Goal: Task Accomplishment & Management: Complete application form

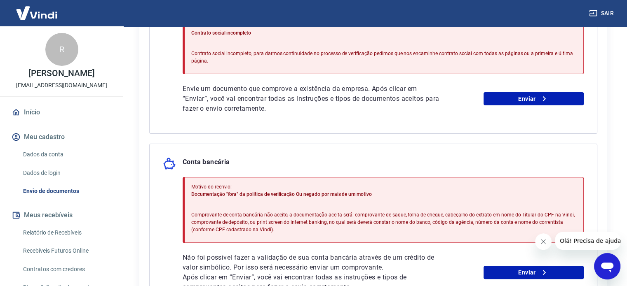
scroll to position [247, 0]
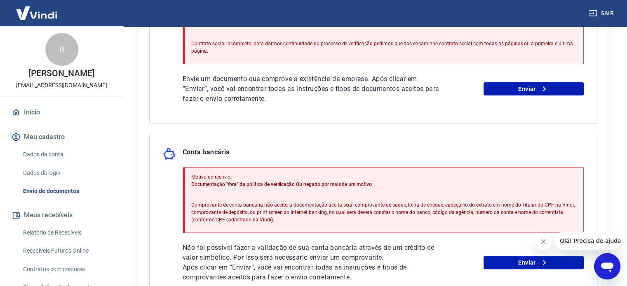
click at [489, 111] on div "Documento de constituição da empresa Motivo do reenvio: Contrato social incompl…" at bounding box center [373, 48] width 448 height 152
click at [511, 90] on link "Enviar" at bounding box center [533, 88] width 100 height 13
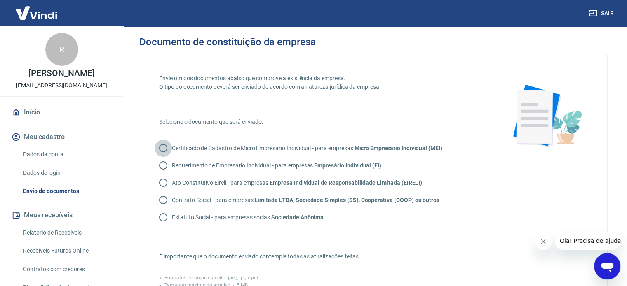
click at [159, 148] on input "Certificado de Cadastro de Micro Empresário Individual - para empresas Micro Em…" at bounding box center [163, 148] width 17 height 17
radio input "true"
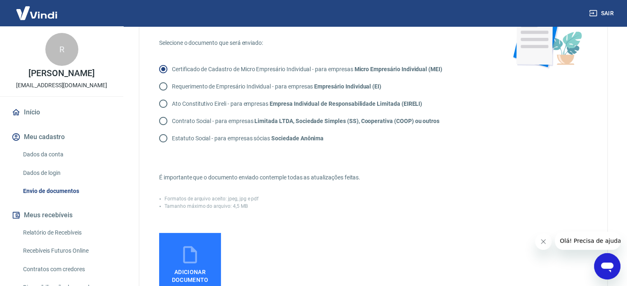
scroll to position [124, 0]
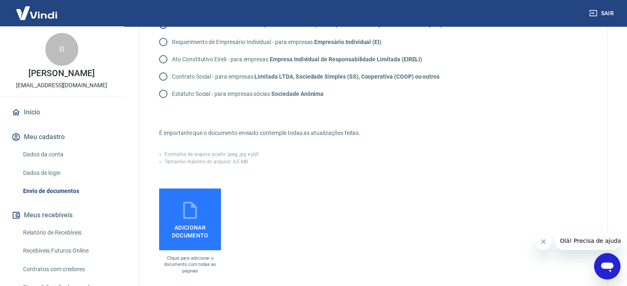
click at [189, 227] on span "Adicionar documento" at bounding box center [189, 230] width 55 height 19
click at [0, 0] on input "Adicionar documento" at bounding box center [0, 0] width 0 height 0
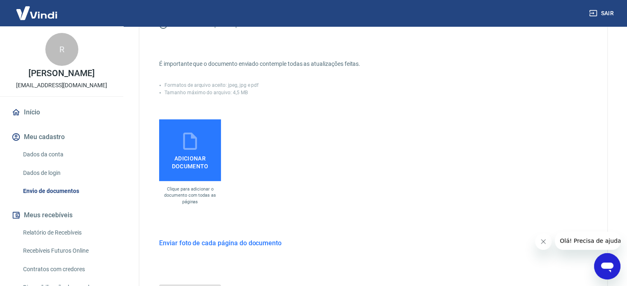
scroll to position [247, 0]
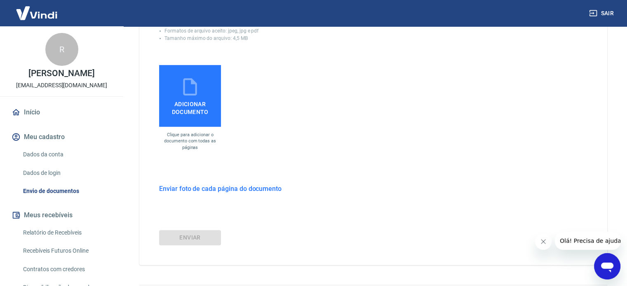
click at [216, 191] on h6 "Enviar foto de cada página do documento" at bounding box center [220, 189] width 122 height 10
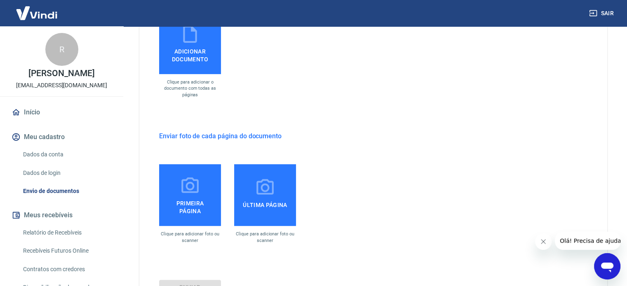
scroll to position [288, 0]
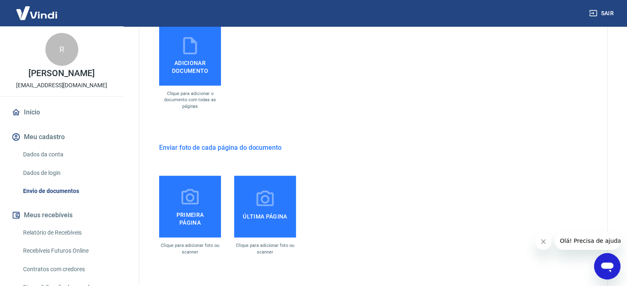
click at [203, 73] on span "Adicionar documento" at bounding box center [189, 65] width 55 height 19
click at [0, 0] on input "Adicionar documento" at bounding box center [0, 0] width 0 height 0
click at [226, 145] on h6 "Enviar foto de cada página do documento" at bounding box center [220, 148] width 122 height 10
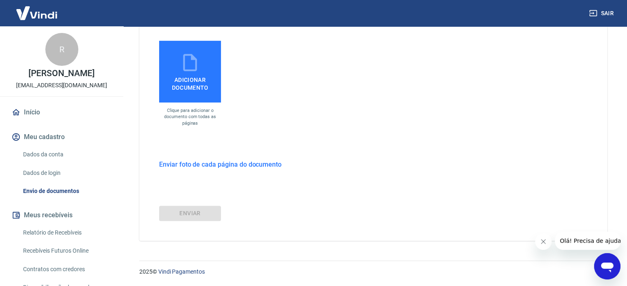
scroll to position [271, 0]
click at [187, 84] on span "Adicionar documento" at bounding box center [189, 82] width 55 height 19
click at [0, 0] on input "Adicionar documento" at bounding box center [0, 0] width 0 height 0
click at [196, 76] on span "Adicionar documento" at bounding box center [189, 82] width 55 height 19
click at [0, 0] on input "Adicionar documento" at bounding box center [0, 0] width 0 height 0
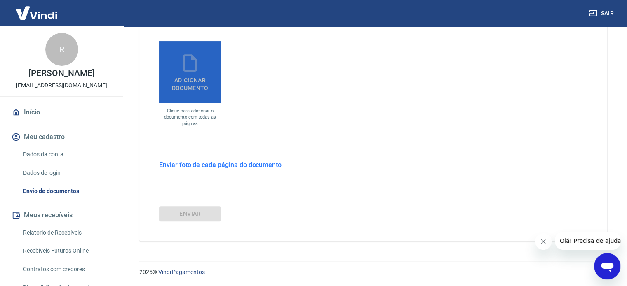
click at [195, 81] on span "Adicionar documento" at bounding box center [189, 82] width 55 height 19
click at [0, 0] on input "Adicionar documento" at bounding box center [0, 0] width 0 height 0
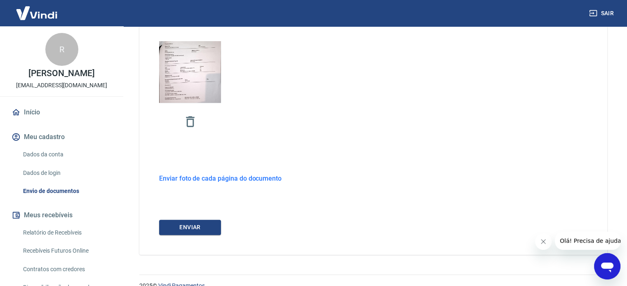
click at [207, 178] on h6 "Enviar foto de cada página do documento" at bounding box center [220, 179] width 122 height 10
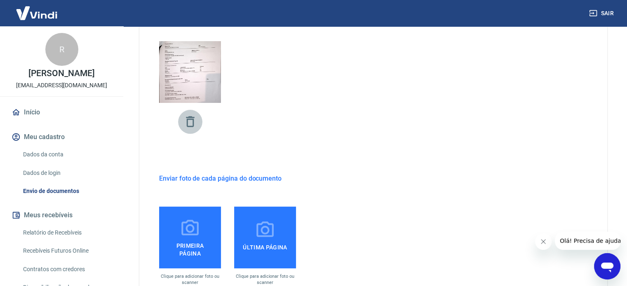
click at [191, 123] on icon "button" at bounding box center [190, 122] width 14 height 14
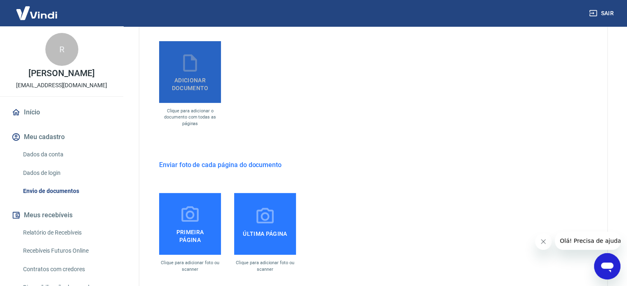
click at [190, 87] on span "Adicionar documento" at bounding box center [189, 82] width 55 height 19
click at [0, 0] on input "Adicionar documento" at bounding box center [0, 0] width 0 height 0
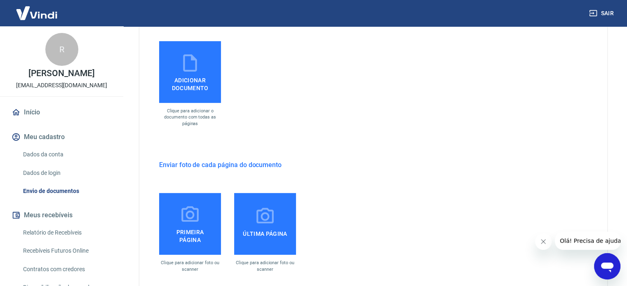
click at [199, 85] on span "Adicionar documento" at bounding box center [189, 82] width 55 height 19
click at [0, 0] on input "Adicionar documento" at bounding box center [0, 0] width 0 height 0
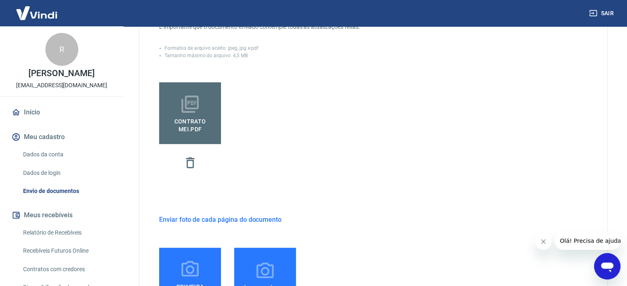
scroll to position [223, 0]
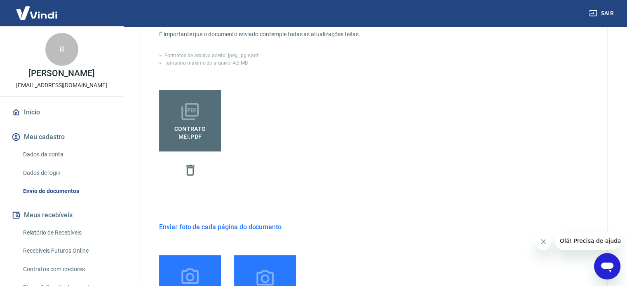
click at [236, 225] on h6 "Enviar foto de cada página do documento" at bounding box center [220, 227] width 122 height 10
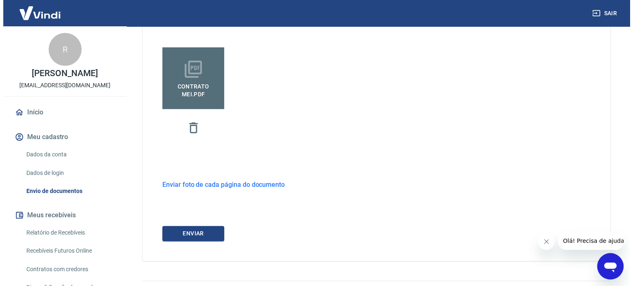
scroll to position [285, 0]
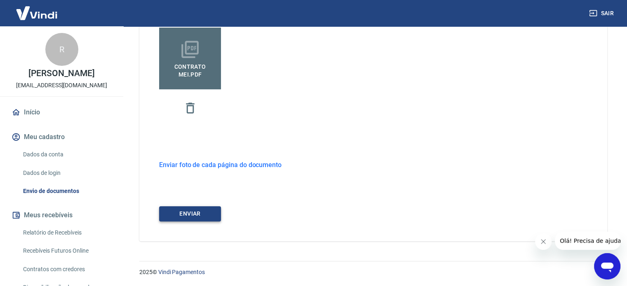
click at [199, 220] on button "ENVIAR" at bounding box center [190, 213] width 62 height 15
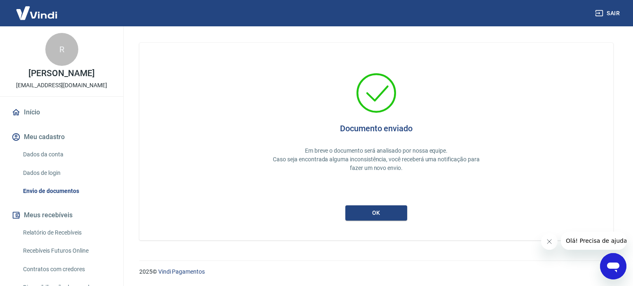
click at [396, 221] on div "Documento enviado Em breve o documento será analisado por nossa equipe. Caso se…" at bounding box center [376, 142] width 474 height 198
click at [393, 214] on button "ok" at bounding box center [376, 213] width 62 height 15
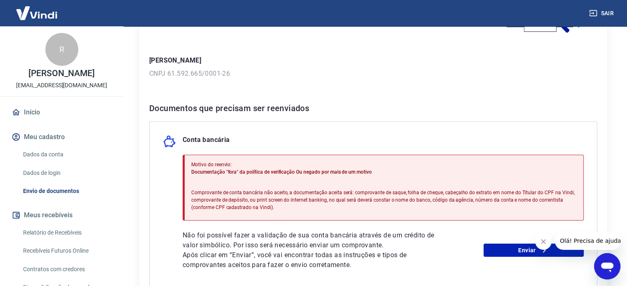
scroll to position [124, 0]
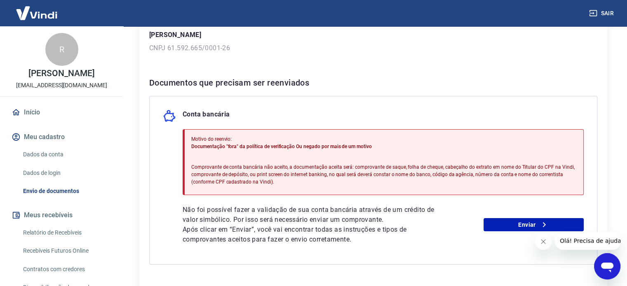
click at [51, 158] on link "Dados da conta" at bounding box center [67, 154] width 94 height 17
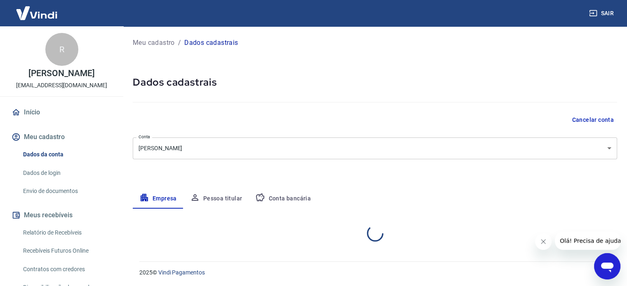
select select "MG"
select select "business"
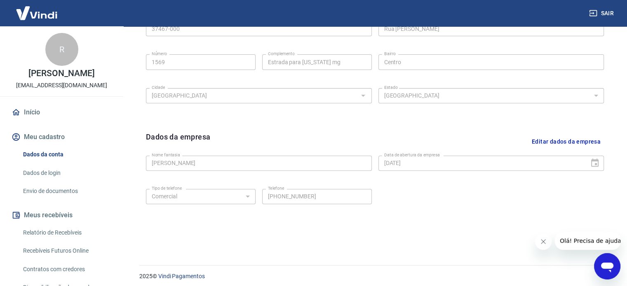
scroll to position [307, 0]
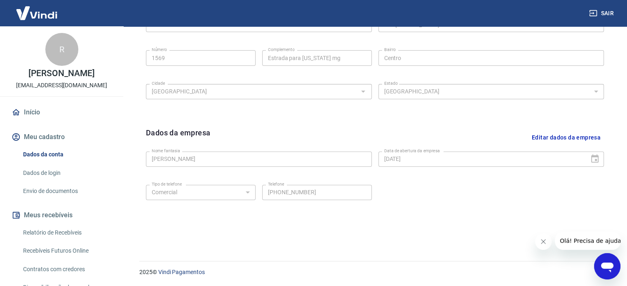
click at [593, 157] on div "[DATE] Data de abertura da empresa" at bounding box center [491, 159] width 226 height 15
click at [587, 137] on button "Editar dados da empresa" at bounding box center [565, 137] width 75 height 21
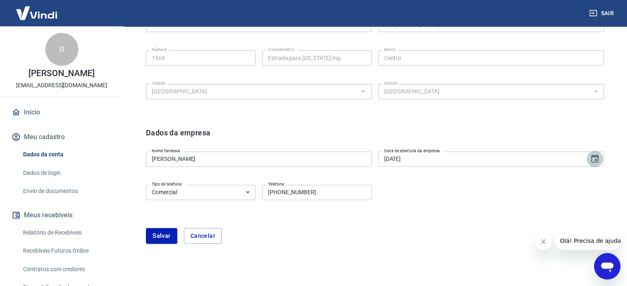
click at [596, 158] on icon "Choose date, selected date is 1 de ago de 2025" at bounding box center [595, 159] width 10 height 10
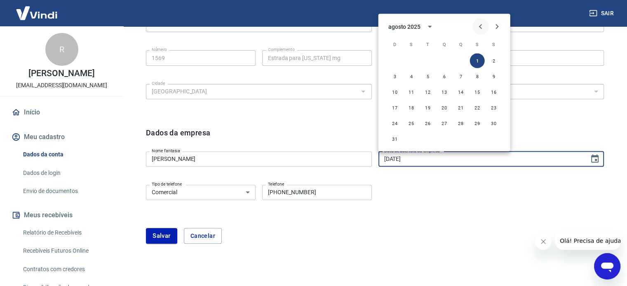
click at [481, 24] on icon "Previous month" at bounding box center [481, 26] width 10 height 10
click at [474, 64] on button "4" at bounding box center [477, 60] width 15 height 15
type input "[DATE]"
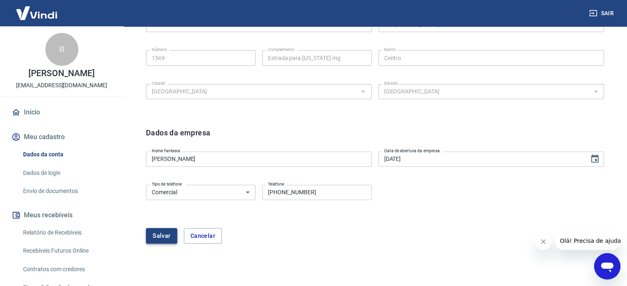
click at [170, 235] on button "Salvar" at bounding box center [161, 236] width 31 height 16
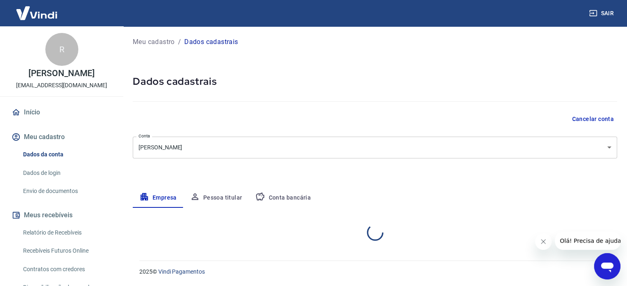
scroll to position [0, 0]
select select "MG"
select select "business"
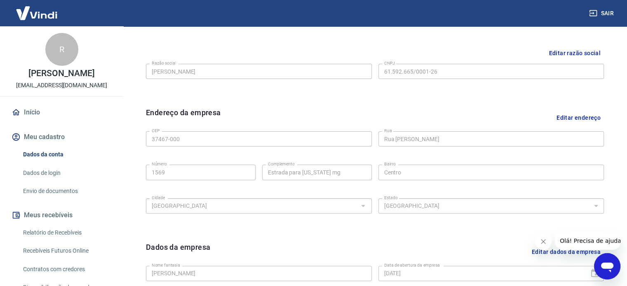
scroll to position [194, 0]
click at [35, 192] on link "Envio de documentos" at bounding box center [67, 191] width 94 height 17
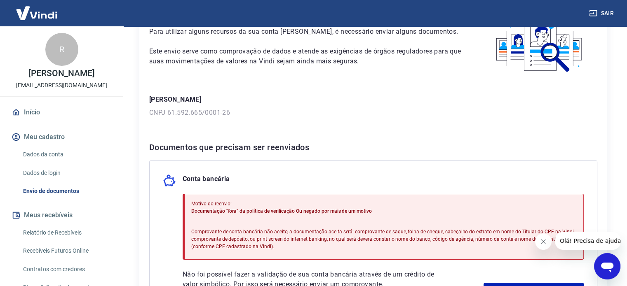
scroll to position [165, 0]
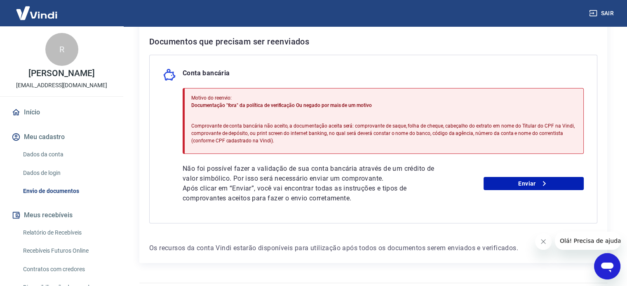
click at [52, 153] on link "Dados da conta" at bounding box center [67, 154] width 94 height 17
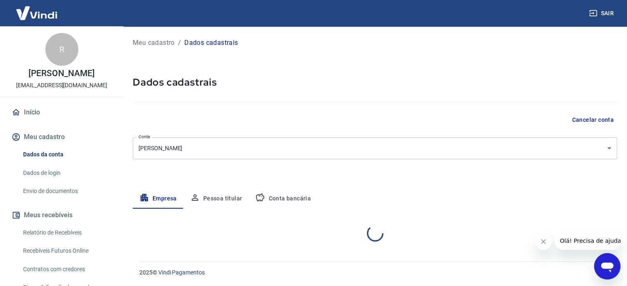
select select "MG"
select select "business"
click at [299, 201] on button "Conta bancária" at bounding box center [283, 199] width 69 height 20
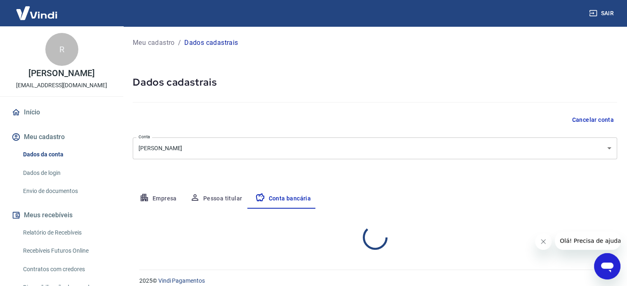
select select "3"
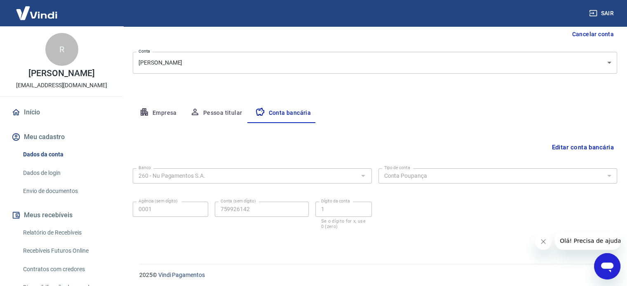
scroll to position [89, 0]
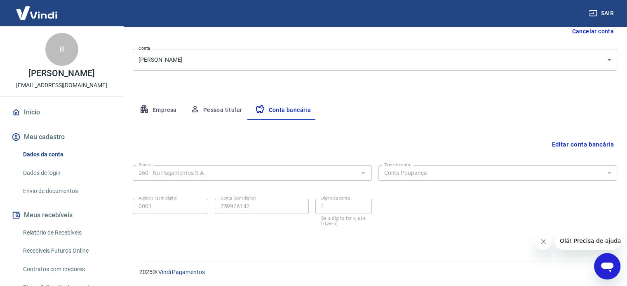
click at [56, 192] on link "Envio de documentos" at bounding box center [67, 191] width 94 height 17
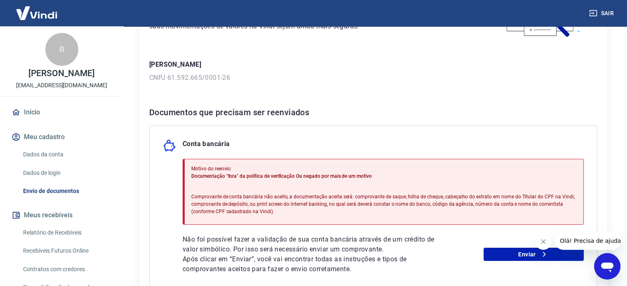
scroll to position [186, 0]
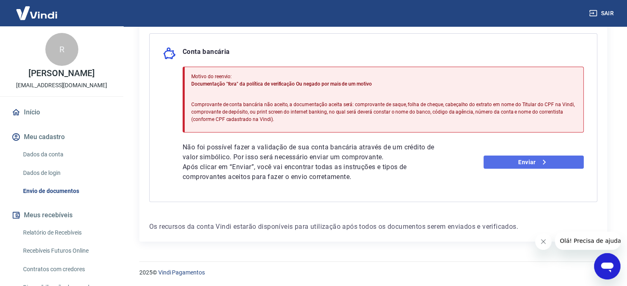
click at [551, 164] on link "Enviar" at bounding box center [533, 162] width 100 height 13
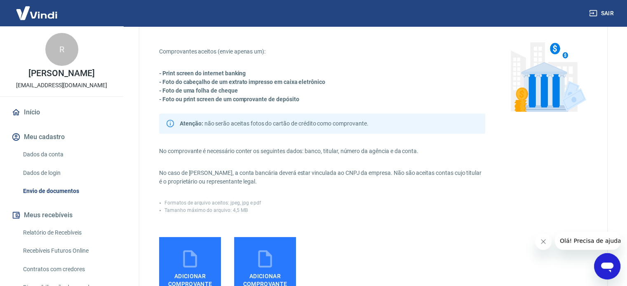
scroll to position [82, 0]
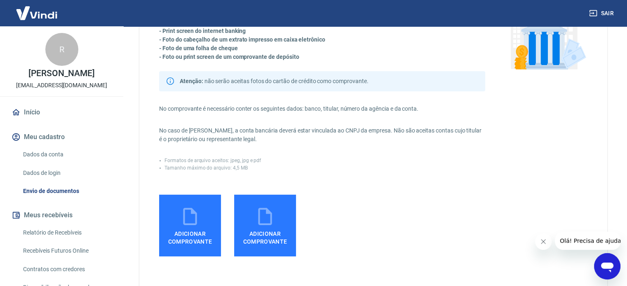
click at [189, 223] on icon at bounding box center [190, 216] width 21 height 21
click at [0, 0] on input "Adicionar comprovante" at bounding box center [0, 0] width 0 height 0
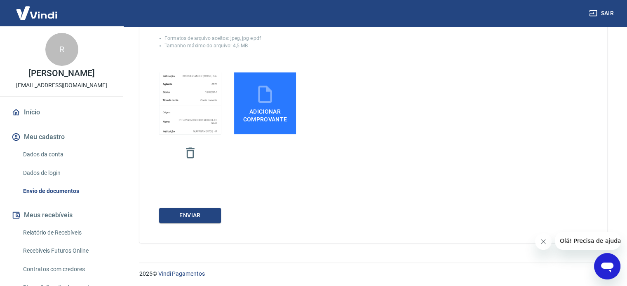
scroll to position [206, 0]
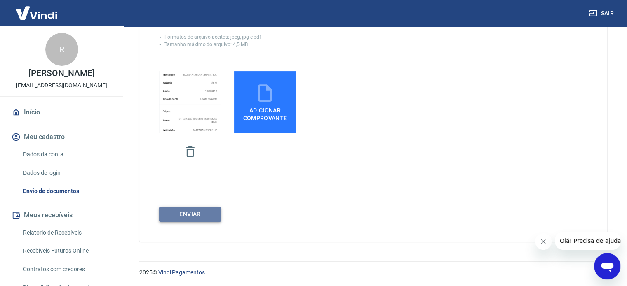
click at [194, 215] on button "ENVIAR" at bounding box center [190, 214] width 62 height 15
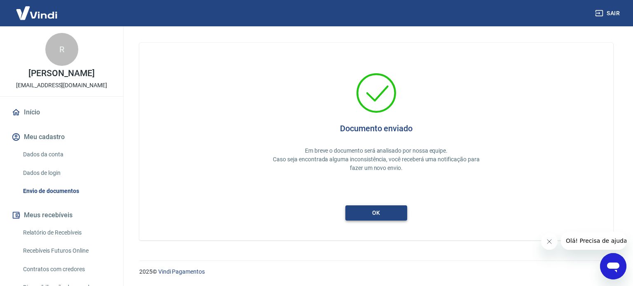
click at [374, 211] on button "ok" at bounding box center [376, 213] width 62 height 15
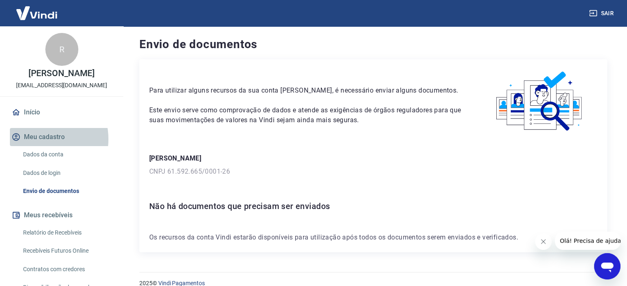
click at [38, 139] on button "Meu cadastro" at bounding box center [61, 137] width 103 height 18
click at [539, 242] on button "Fechar mensagem da empresa" at bounding box center [543, 242] width 16 height 16
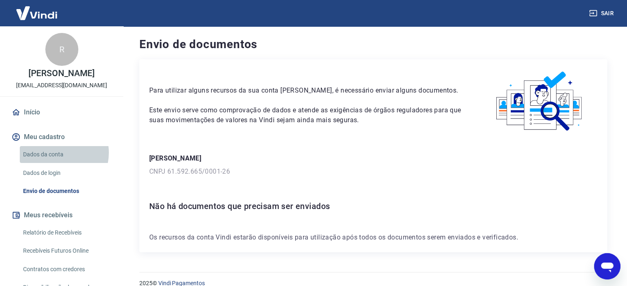
click at [56, 153] on link "Dados da conta" at bounding box center [67, 154] width 94 height 17
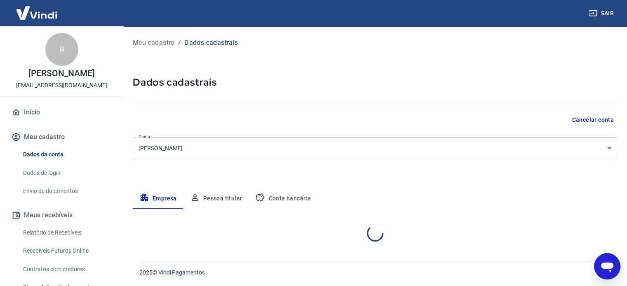
select select "MG"
select select "business"
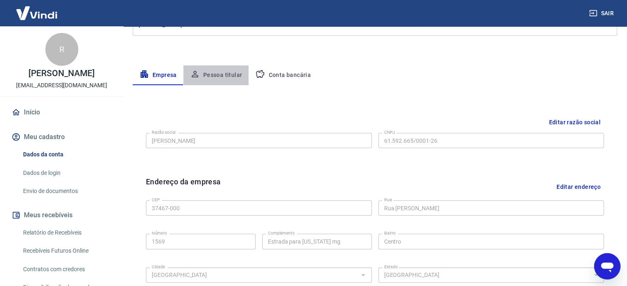
click at [215, 75] on button "Pessoa titular" at bounding box center [216, 76] width 66 height 20
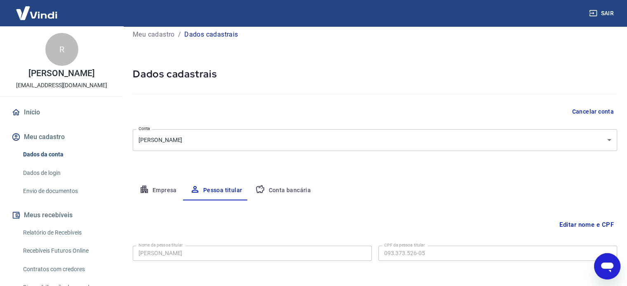
scroll to position [43, 0]
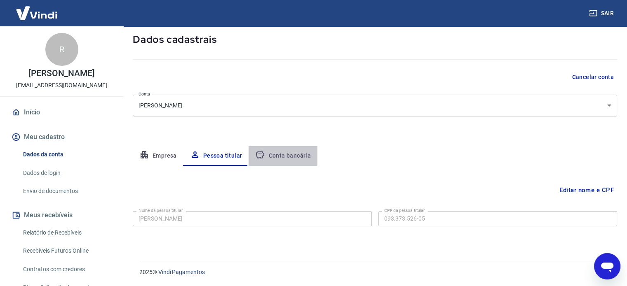
click at [280, 152] on button "Conta bancária" at bounding box center [283, 156] width 69 height 20
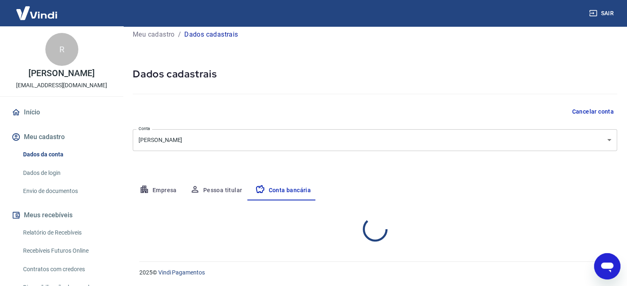
select select "3"
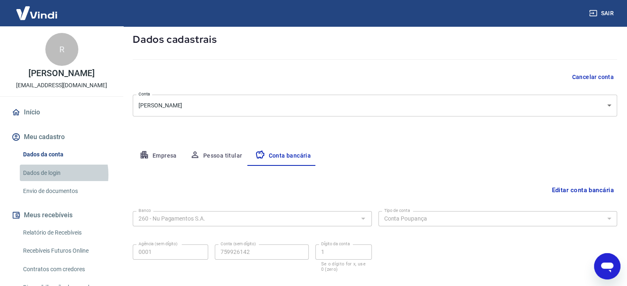
click at [45, 175] on link "Dados de login" at bounding box center [67, 173] width 94 height 17
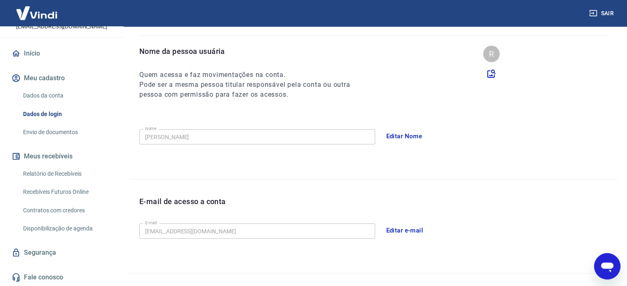
scroll to position [84, 0]
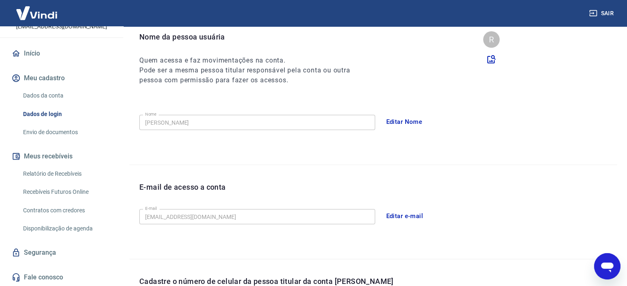
click at [56, 132] on link "Envio de documentos" at bounding box center [67, 132] width 94 height 17
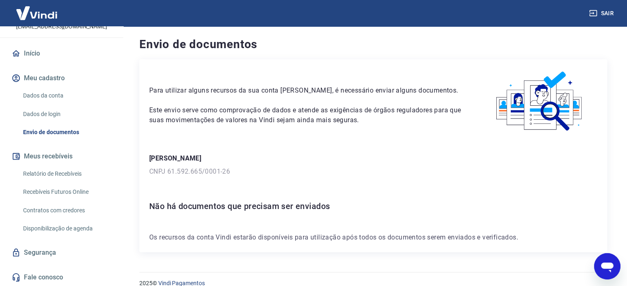
scroll to position [12, 0]
